Goal: Task Accomplishment & Management: Manage account settings

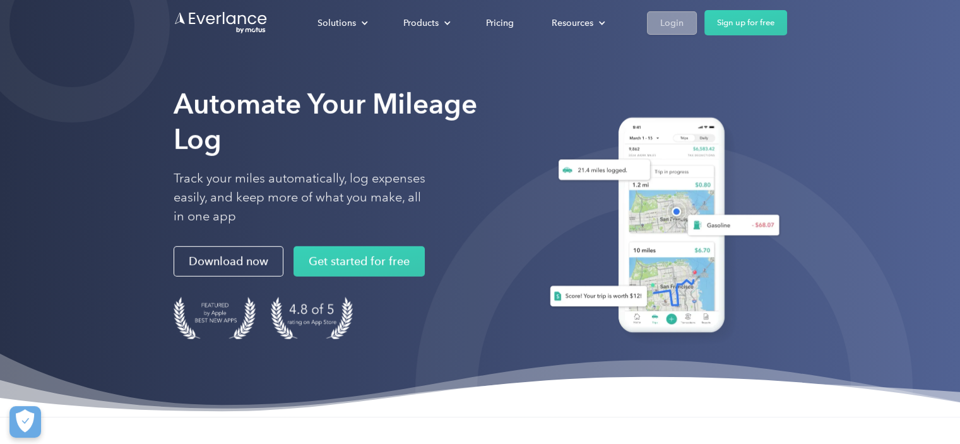
click at [657, 19] on link "Login" at bounding box center [672, 22] width 50 height 23
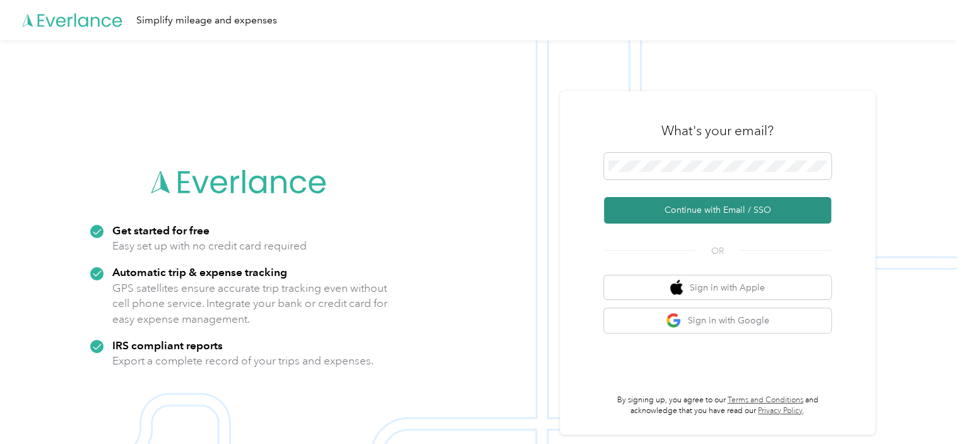
click at [728, 205] on button "Continue with Email / SSO" at bounding box center [717, 210] width 227 height 26
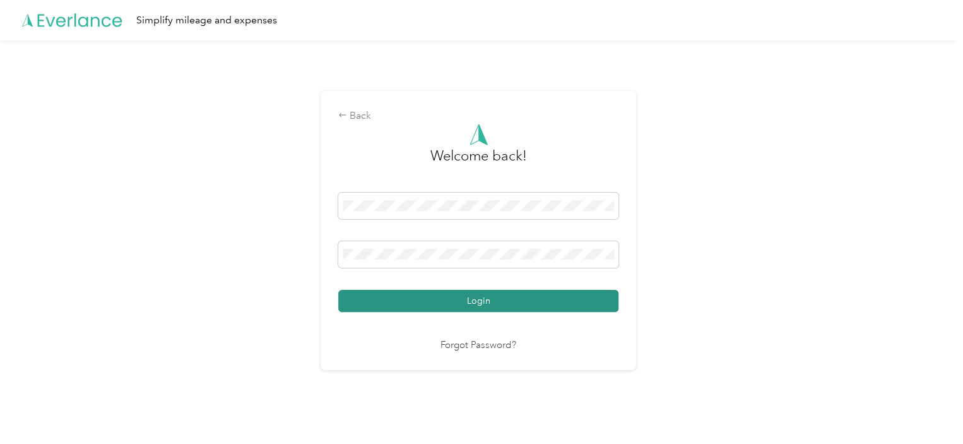
click at [507, 295] on button "Login" at bounding box center [478, 301] width 280 height 22
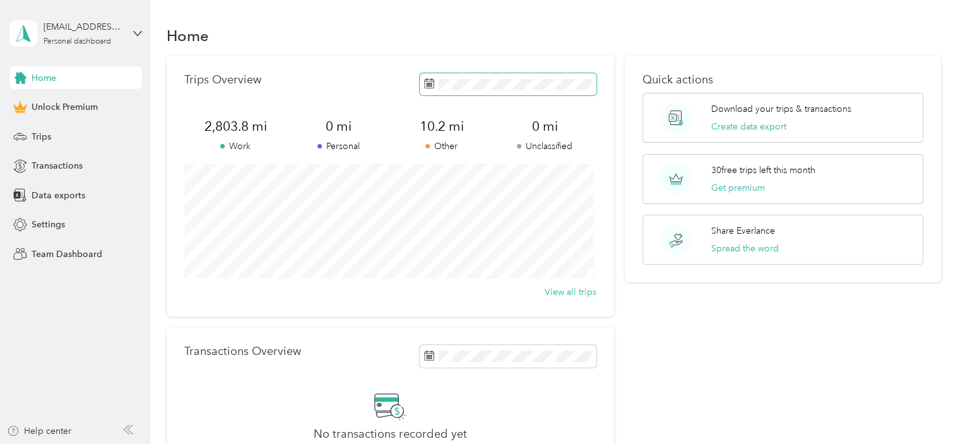
click at [429, 84] on icon at bounding box center [429, 83] width 10 height 10
click at [424, 85] on icon at bounding box center [429, 83] width 10 height 10
click at [288, 144] on p "Personal" at bounding box center [338, 145] width 103 height 13
click at [429, 86] on rect at bounding box center [429, 86] width 1 height 1
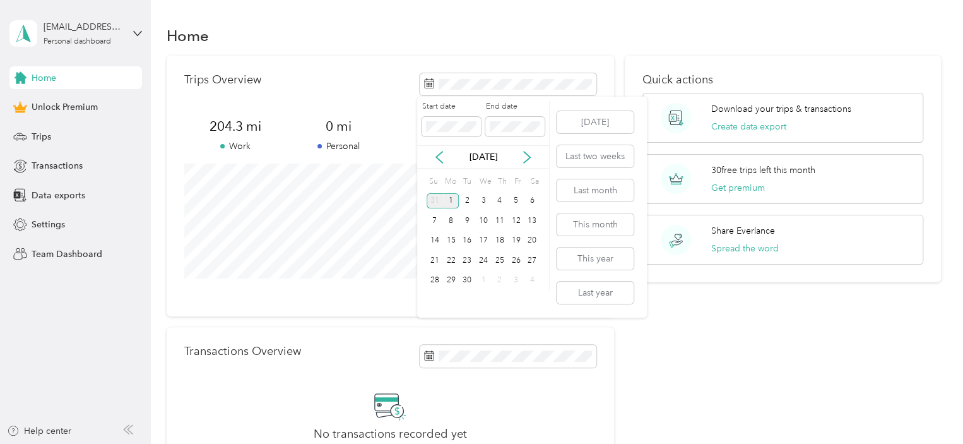
click at [437, 197] on div "31" at bounding box center [434, 201] width 16 height 16
click at [440, 156] on icon at bounding box center [439, 157] width 13 height 13
click at [502, 276] on div "31" at bounding box center [499, 281] width 16 height 16
click at [500, 279] on div "31" at bounding box center [499, 281] width 16 height 16
click at [498, 278] on div "31" at bounding box center [499, 281] width 16 height 16
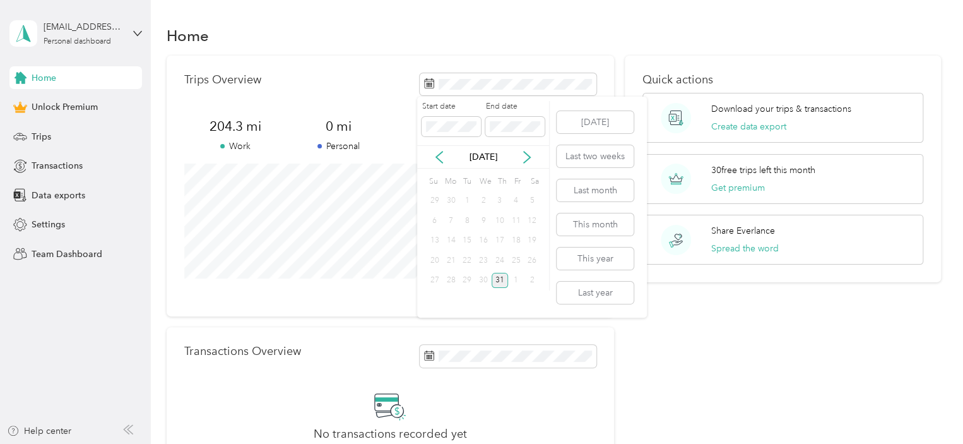
click at [502, 282] on div "31" at bounding box center [499, 281] width 16 height 16
click at [355, 366] on div "Transactions Overview" at bounding box center [390, 355] width 412 height 22
